Goal: Task Accomplishment & Management: Complete application form

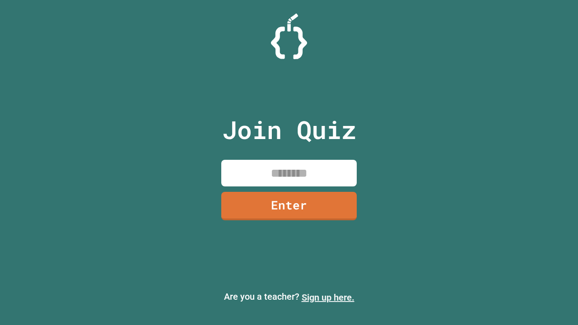
click at [328, 298] on link "Sign up here." at bounding box center [328, 297] width 53 height 11
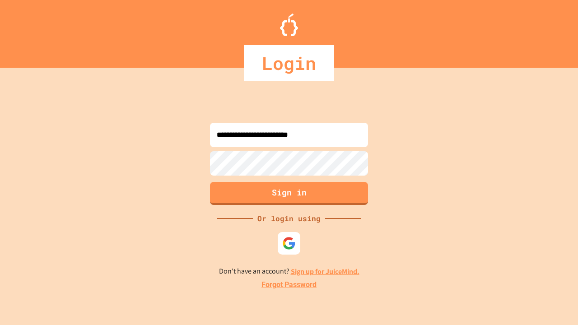
type input "**********"
